Goal: Information Seeking & Learning: Learn about a topic

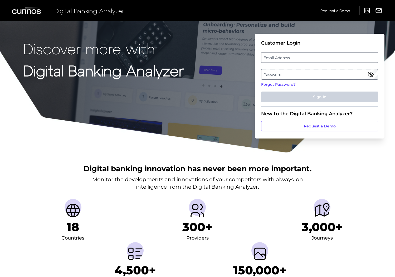
click at [275, 57] on label "Email Address" at bounding box center [320, 57] width 116 height 9
click at [275, 57] on input "email" at bounding box center [319, 57] width 117 height 11
type input "[PERSON_NAME][EMAIL_ADDRESS][PERSON_NAME][DOMAIN_NAME]"
click at [283, 75] on label "Password" at bounding box center [320, 74] width 116 height 9
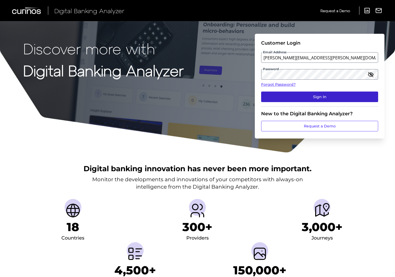
click at [297, 99] on button "Sign In" at bounding box center [319, 97] width 117 height 11
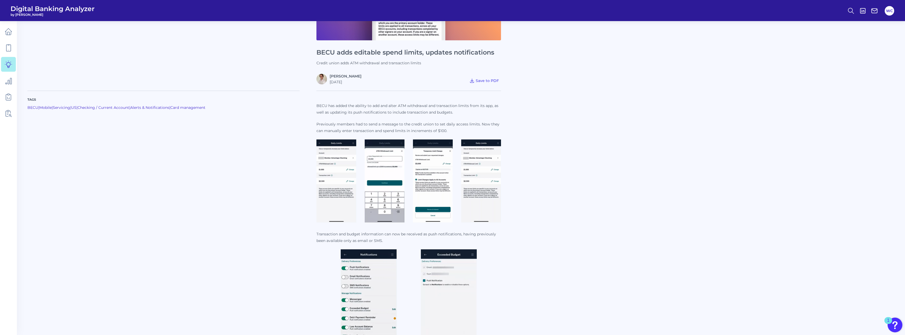
scroll to position [105, 0]
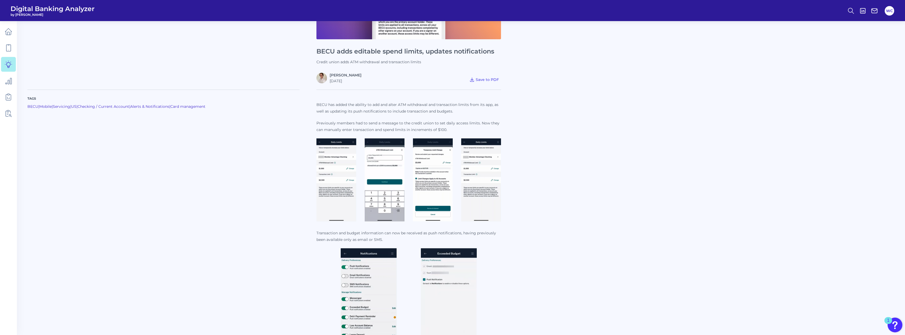
click at [335, 182] on img at bounding box center [336, 179] width 40 height 83
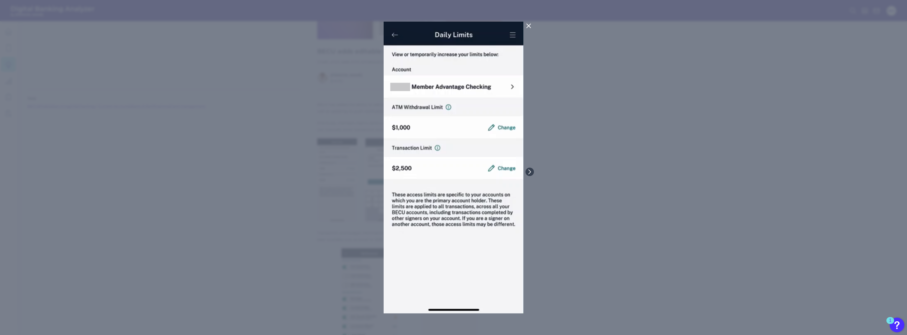
click at [397, 122] on div at bounding box center [453, 167] width 907 height 335
click at [397, 174] on icon at bounding box center [529, 172] width 5 height 5
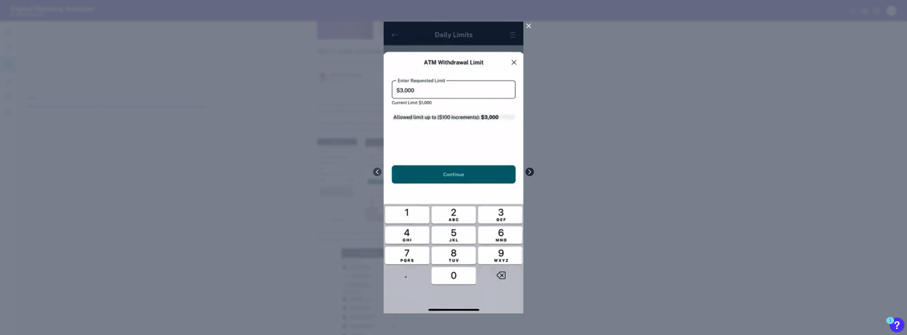
click at [397, 172] on icon at bounding box center [529, 172] width 5 height 5
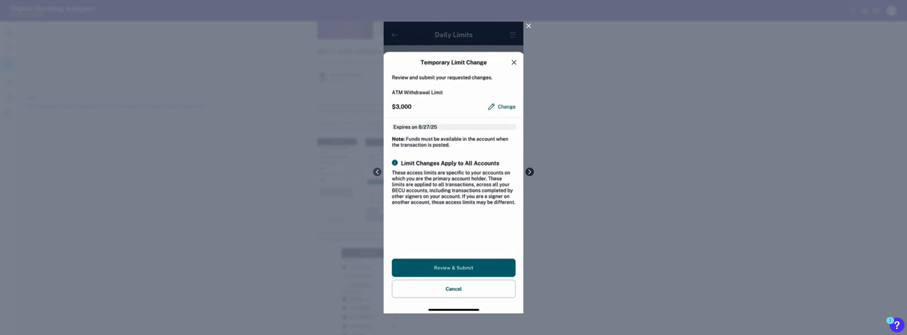
click at [397, 172] on icon at bounding box center [529, 172] width 5 height 5
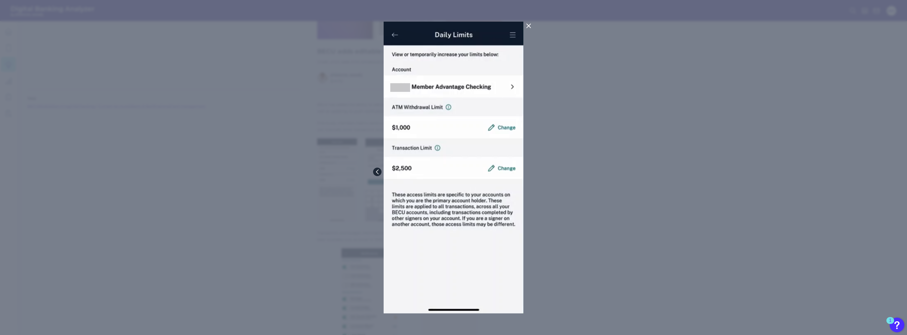
click at [376, 171] on icon at bounding box center [377, 172] width 5 height 5
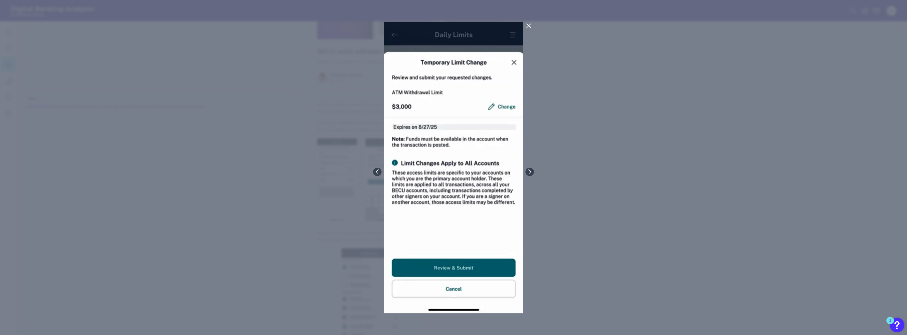
click at [397, 24] on icon at bounding box center [529, 26] width 6 height 6
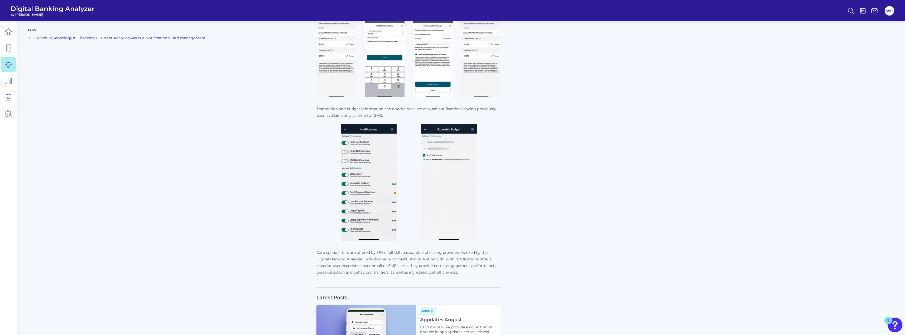
scroll to position [158, 0]
